Goal: Transaction & Acquisition: Book appointment/travel/reservation

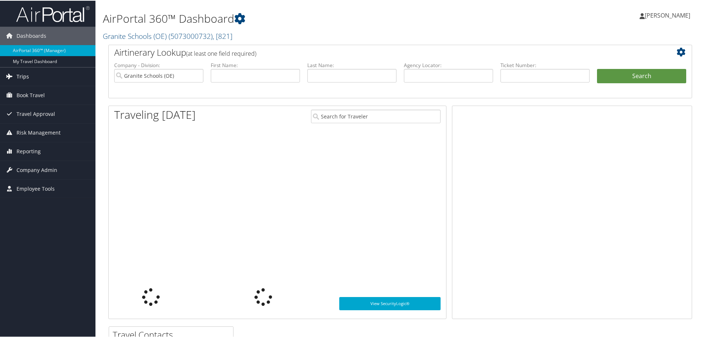
click at [28, 75] on span "Trips" at bounding box center [23, 76] width 12 height 18
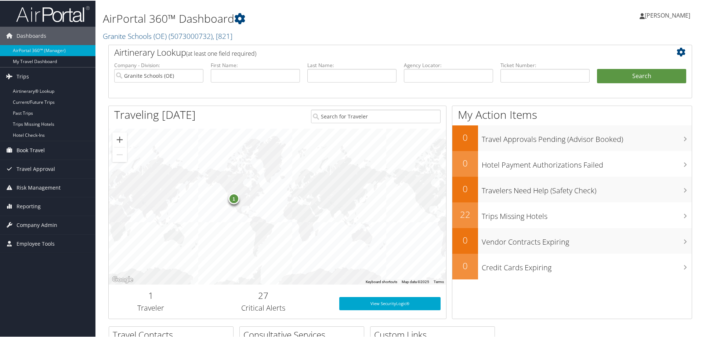
click at [33, 152] on span "Book Travel" at bounding box center [31, 150] width 28 height 18
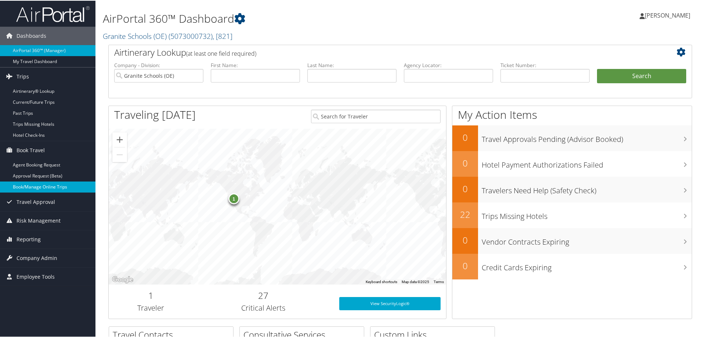
click at [42, 188] on link "Book/Manage Online Trips" at bounding box center [47, 186] width 95 height 11
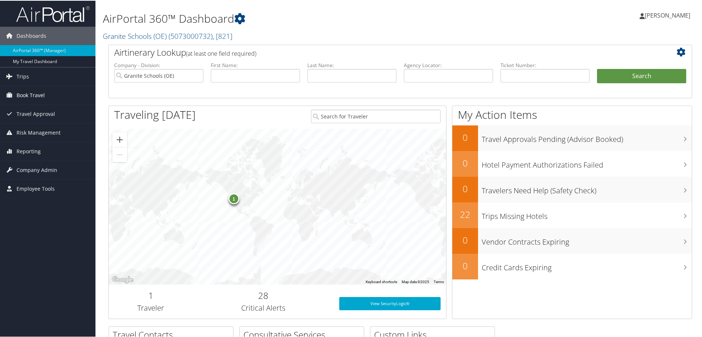
click at [38, 96] on span "Book Travel" at bounding box center [31, 95] width 28 height 18
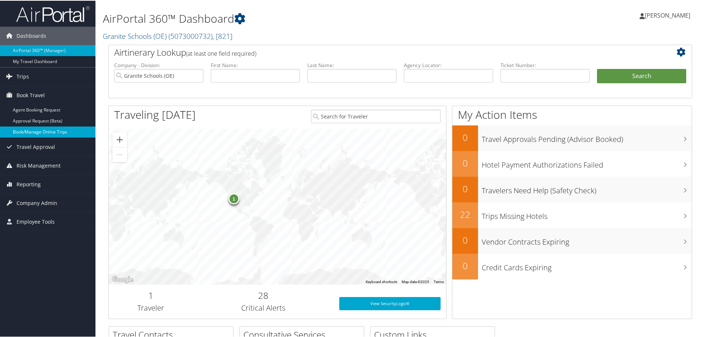
click at [47, 131] on link "Book/Manage Online Trips" at bounding box center [47, 131] width 95 height 11
